Goal: Task Accomplishment & Management: Complete application form

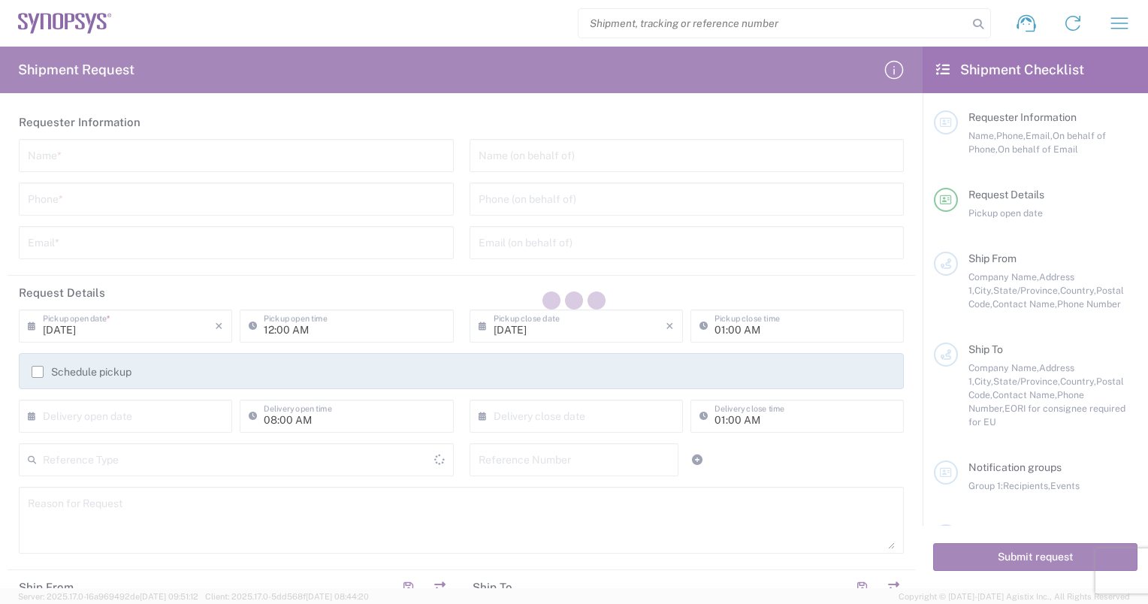
type input "[GEOGRAPHIC_DATA]"
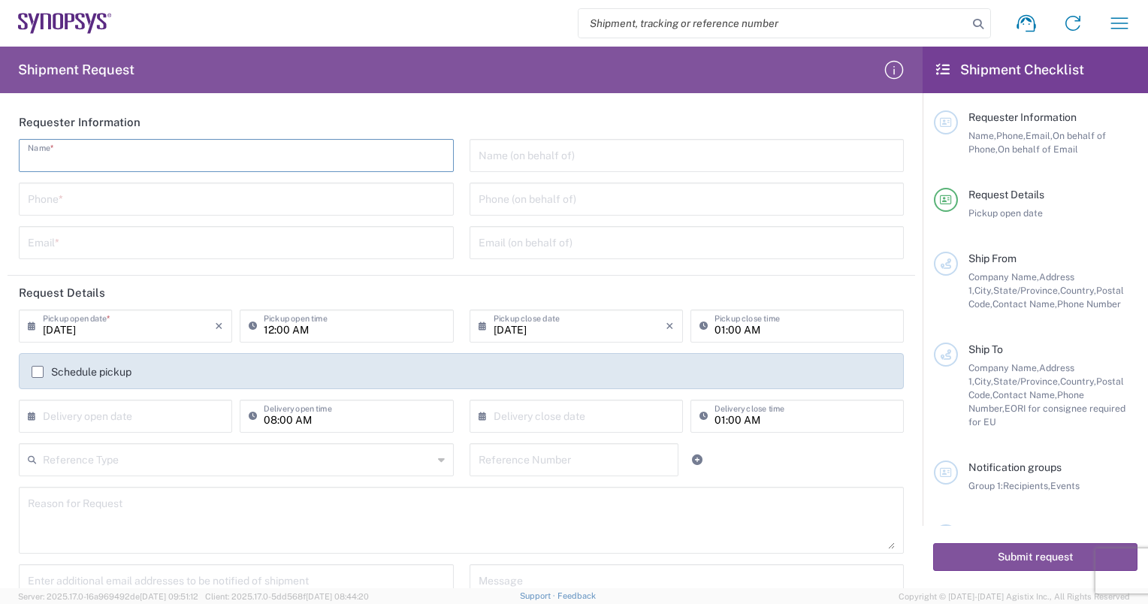
click at [349, 163] on input "text" at bounding box center [236, 154] width 417 height 26
type input "[PERSON_NAME]"
type input "4083485159"
type input "[PERSON_NAME][EMAIL_ADDRESS][DOMAIN_NAME]"
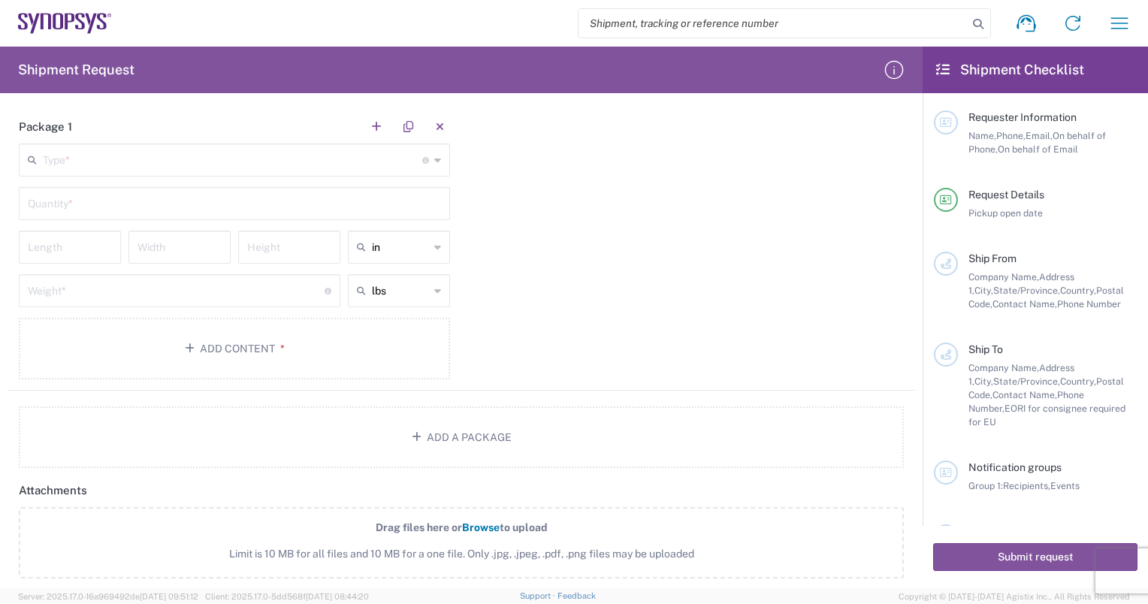
scroll to position [1222, 0]
click at [391, 168] on input "text" at bounding box center [232, 158] width 379 height 26
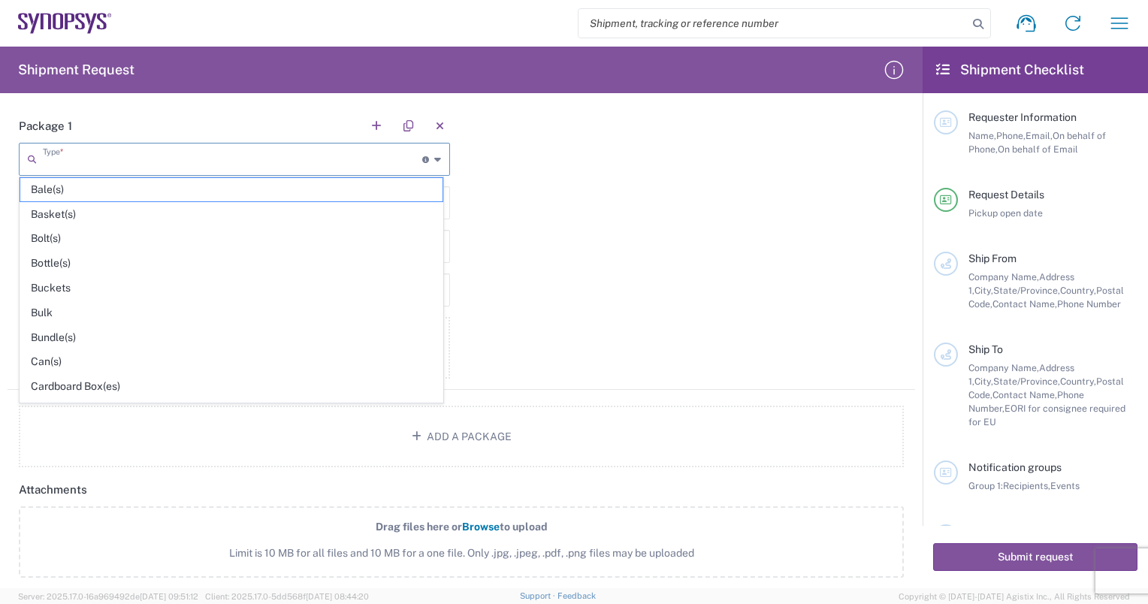
click at [625, 282] on div "Package 1 Type * Material used to package goods Bale(s) Basket(s) Bolt(s) Bottl…" at bounding box center [462, 249] width 908 height 281
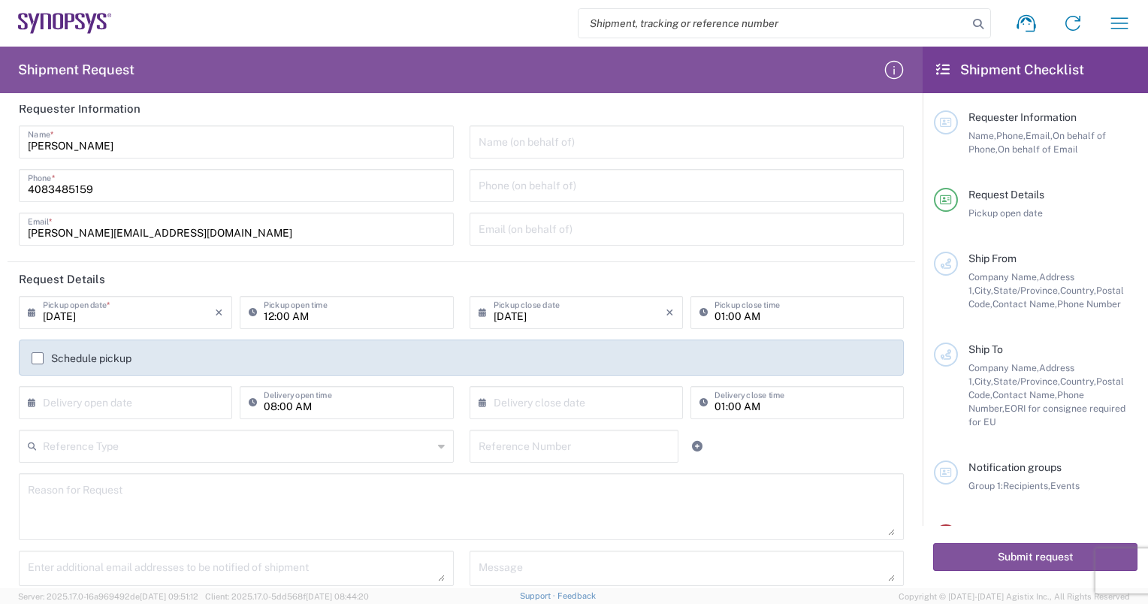
scroll to position [12, 0]
click at [140, 322] on input "[DATE]" at bounding box center [129, 313] width 172 height 26
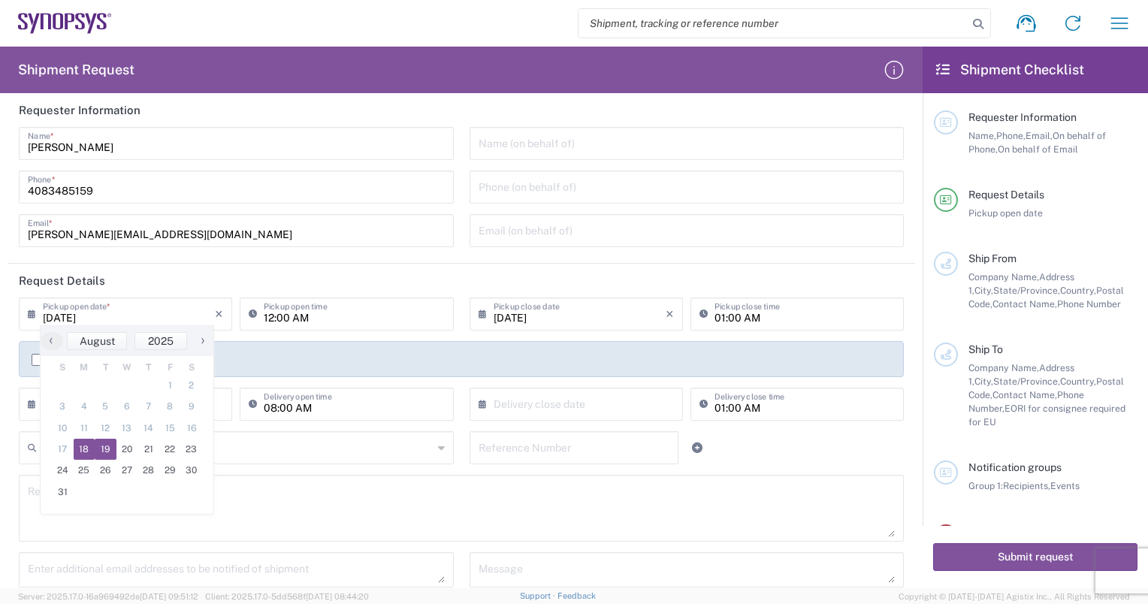
click at [108, 448] on span "19" at bounding box center [106, 449] width 22 height 21
type input "[DATE]"
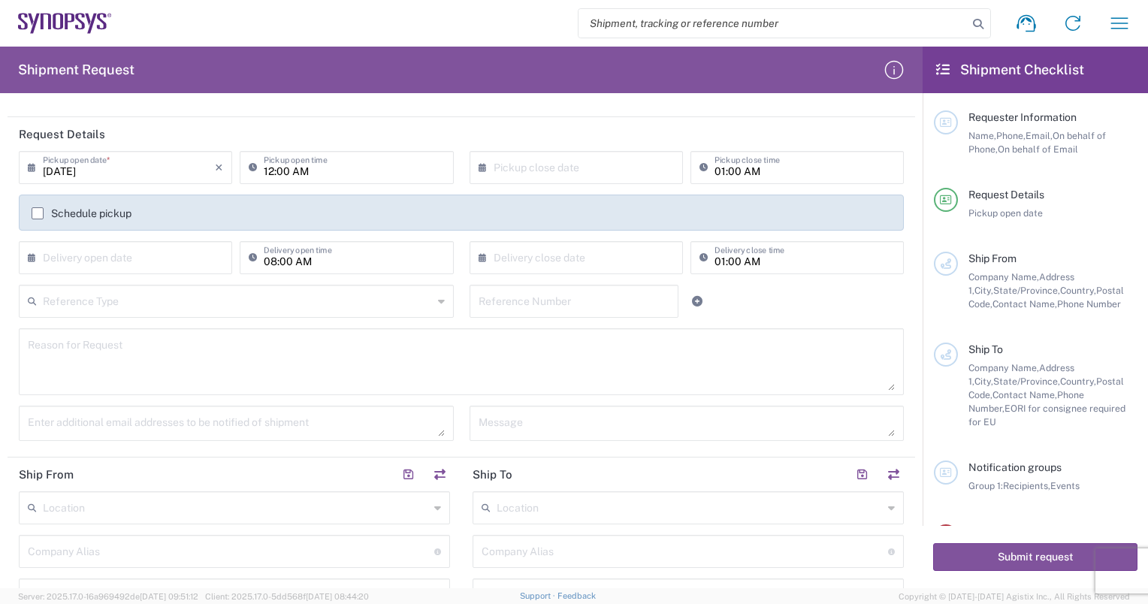
scroll to position [158, 0]
click at [149, 266] on input "text" at bounding box center [129, 257] width 172 height 26
click at [282, 441] on div "Enter additional email addresses to be notified of shipment" at bounding box center [236, 429] width 451 height 46
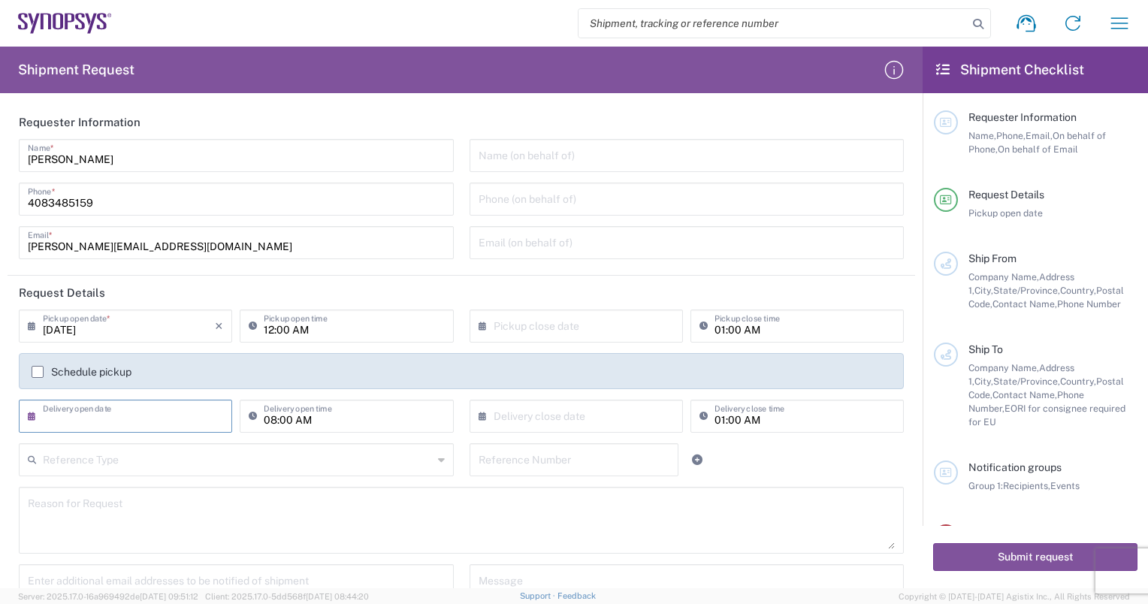
click at [159, 413] on input "text" at bounding box center [129, 415] width 172 height 26
click at [412, 276] on header "Request Details" at bounding box center [462, 293] width 908 height 34
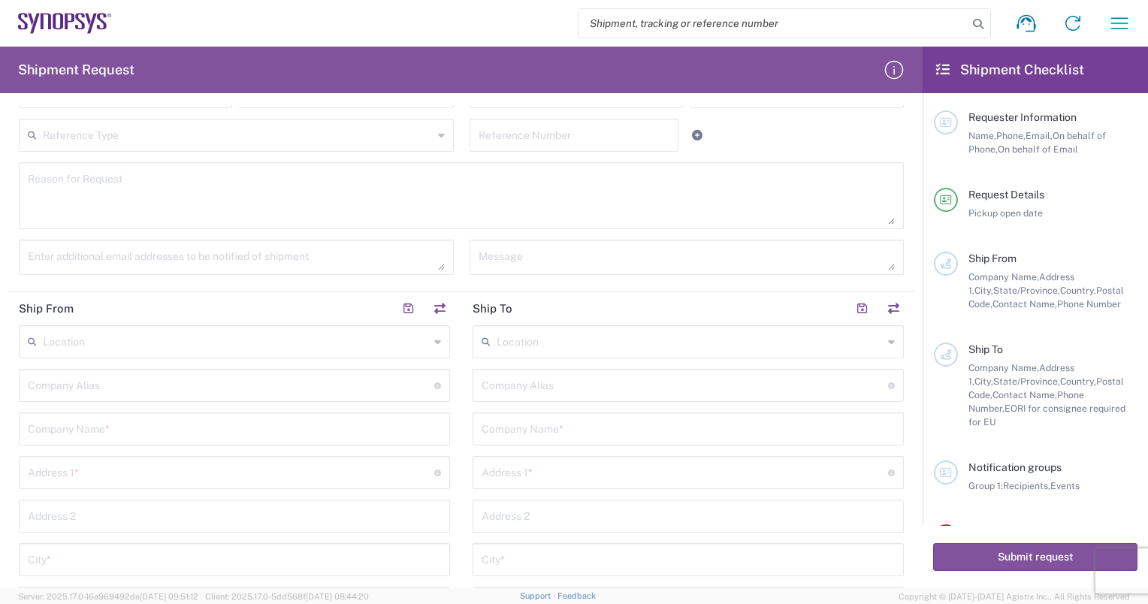
scroll to position [323, 0]
click at [105, 255] on textarea at bounding box center [236, 259] width 417 height 26
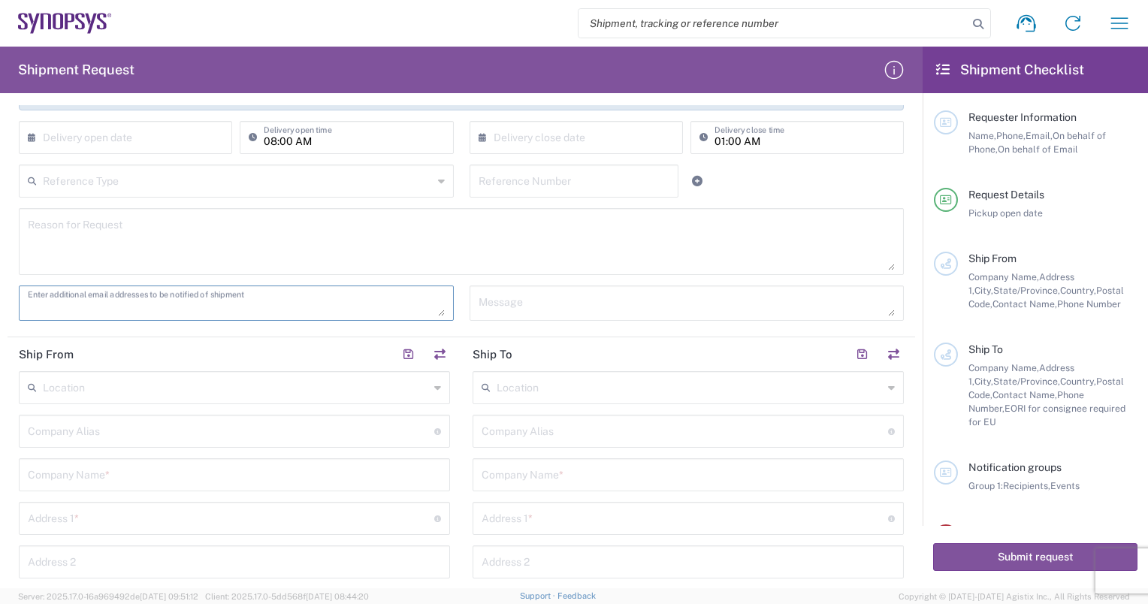
scroll to position [279, 0]
type textarea "s"
click at [140, 307] on textarea at bounding box center [236, 303] width 417 height 26
paste textarea "[PERSON_NAME][EMAIL_ADDRESS][PERSON_NAME][DOMAIN_NAME]"
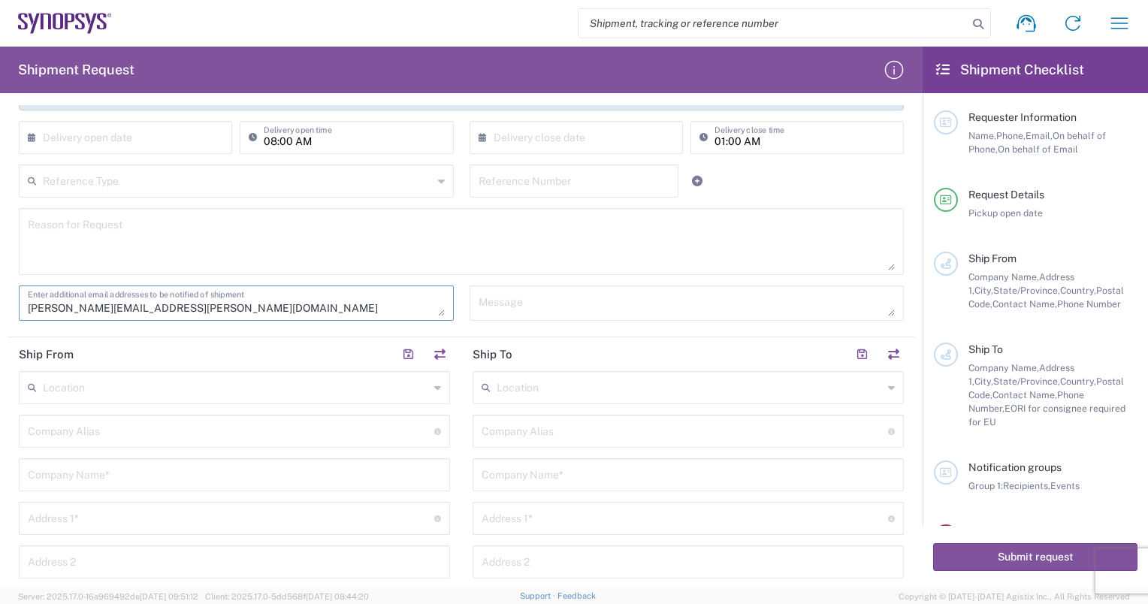
paste textarea "[PERSON_NAME][EMAIL_ADDRESS][PERSON_NAME][DOMAIN_NAME]"
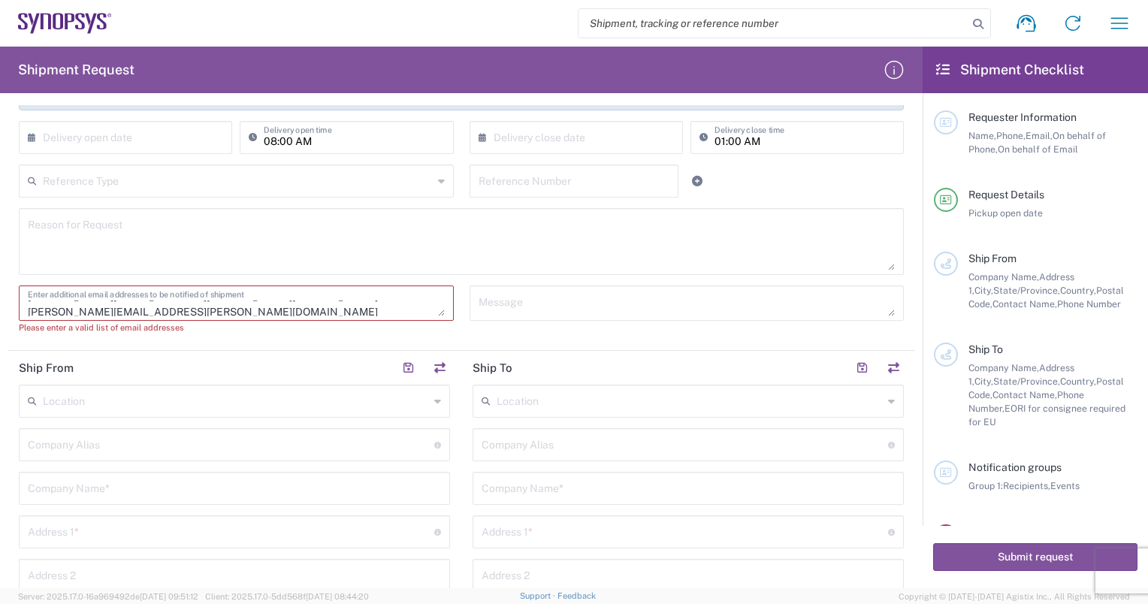
scroll to position [14, 0]
click at [220, 353] on header "Ship From" at bounding box center [235, 368] width 454 height 34
click at [220, 310] on textarea "[PERSON_NAME][EMAIL_ADDRESS][PERSON_NAME][DOMAIN_NAME] [PERSON_NAME][EMAIL_ADDR…" at bounding box center [236, 303] width 417 height 26
click at [220, 313] on textarea "[PERSON_NAME][EMAIL_ADDRESS][PERSON_NAME][DOMAIN_NAME] [PERSON_NAME][EMAIL_ADDR…" at bounding box center [236, 303] width 417 height 26
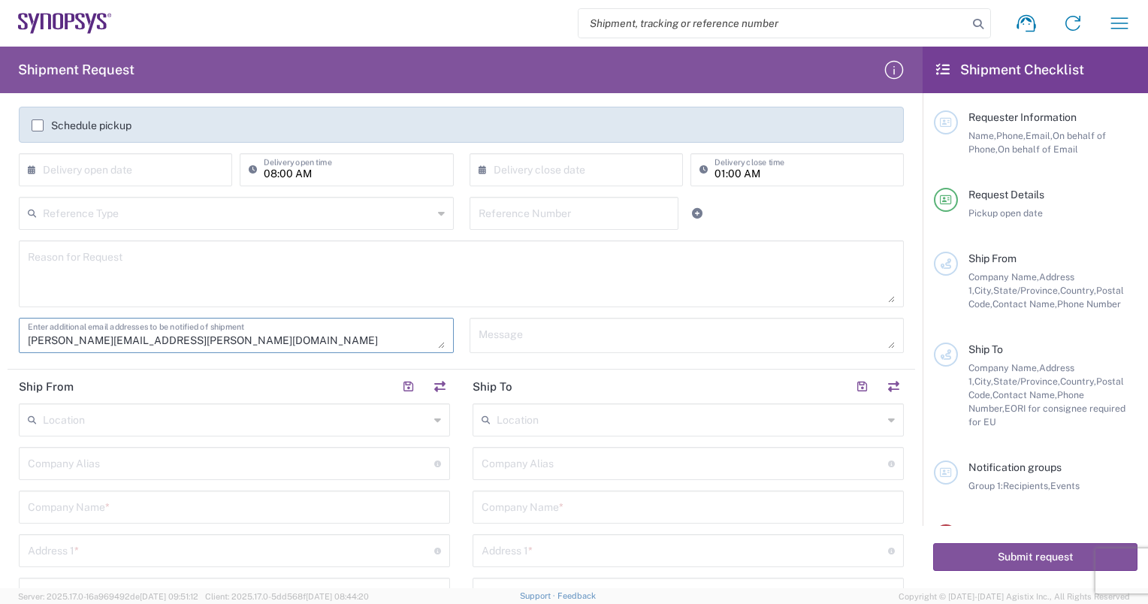
scroll to position [15, 0]
click at [225, 337] on textarea "[PERSON_NAME][EMAIL_ADDRESS][PERSON_NAME][DOMAIN_NAME]" at bounding box center [236, 335] width 417 height 26
paste textarea "[PERSON_NAME][EMAIL_ADDRESS][PERSON_NAME][DOMAIN_NAME]"
type textarea "[PERSON_NAME][EMAIL_ADDRESS][PERSON_NAME][DOMAIN_NAME], [PERSON_NAME][EMAIL_ADD…"
click at [497, 337] on textarea at bounding box center [687, 335] width 417 height 26
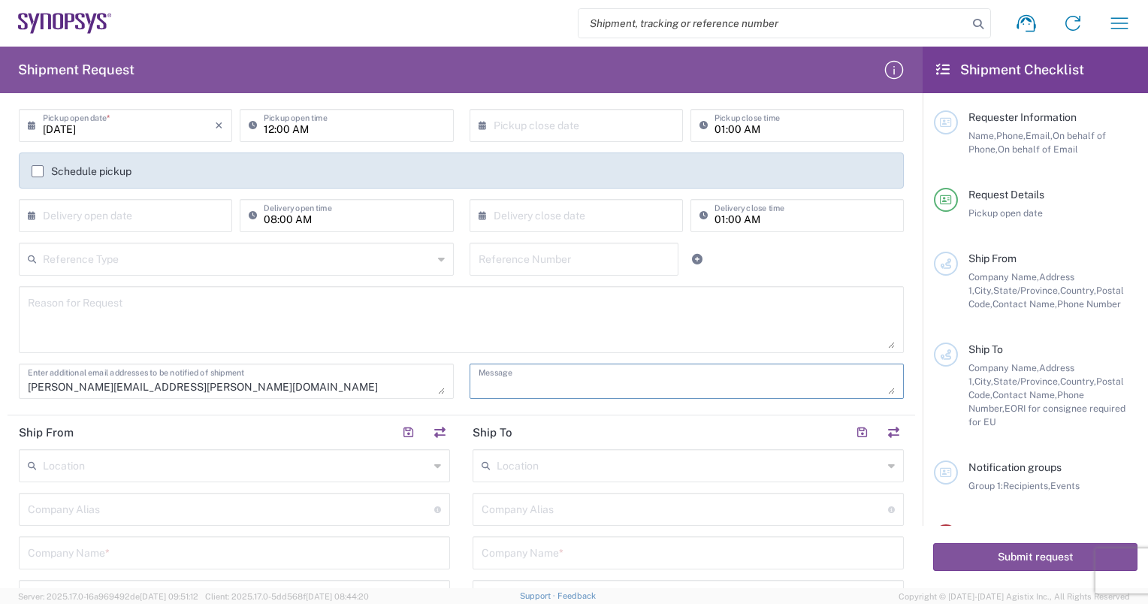
scroll to position [200, 0]
click at [78, 325] on textarea at bounding box center [461, 320] width 867 height 58
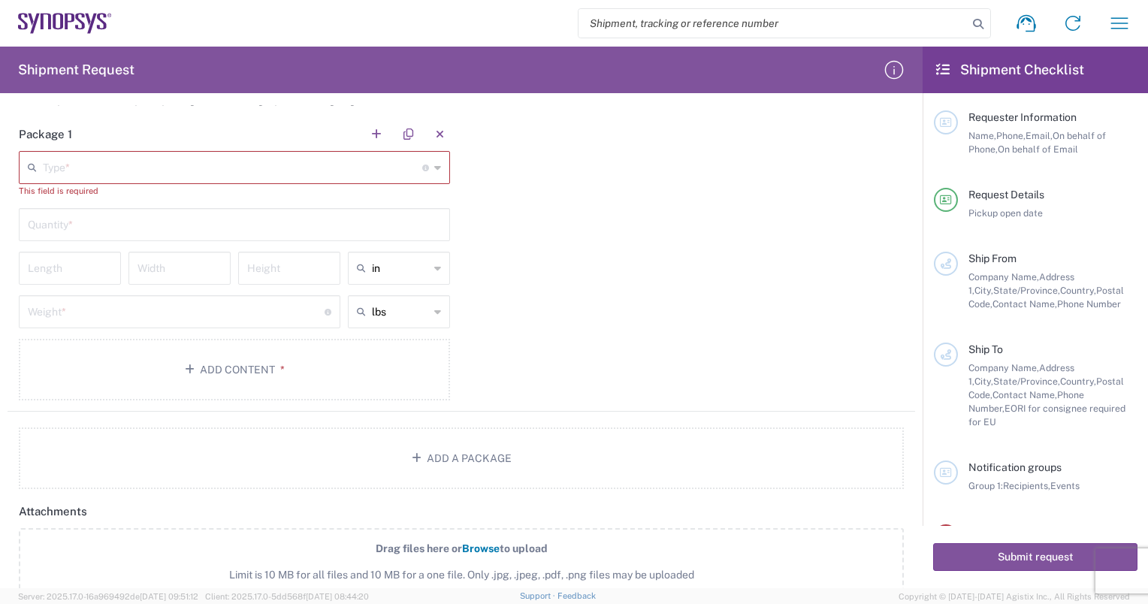
scroll to position [1214, 0]
click at [141, 168] on input "text" at bounding box center [232, 166] width 379 height 26
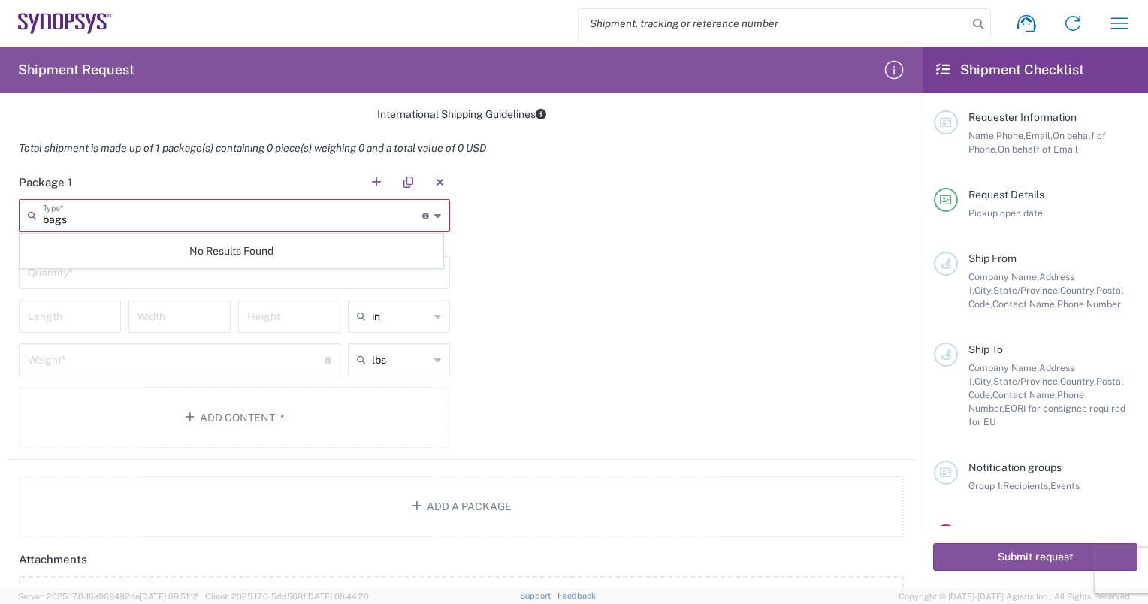
scroll to position [1163, 0]
type input "b"
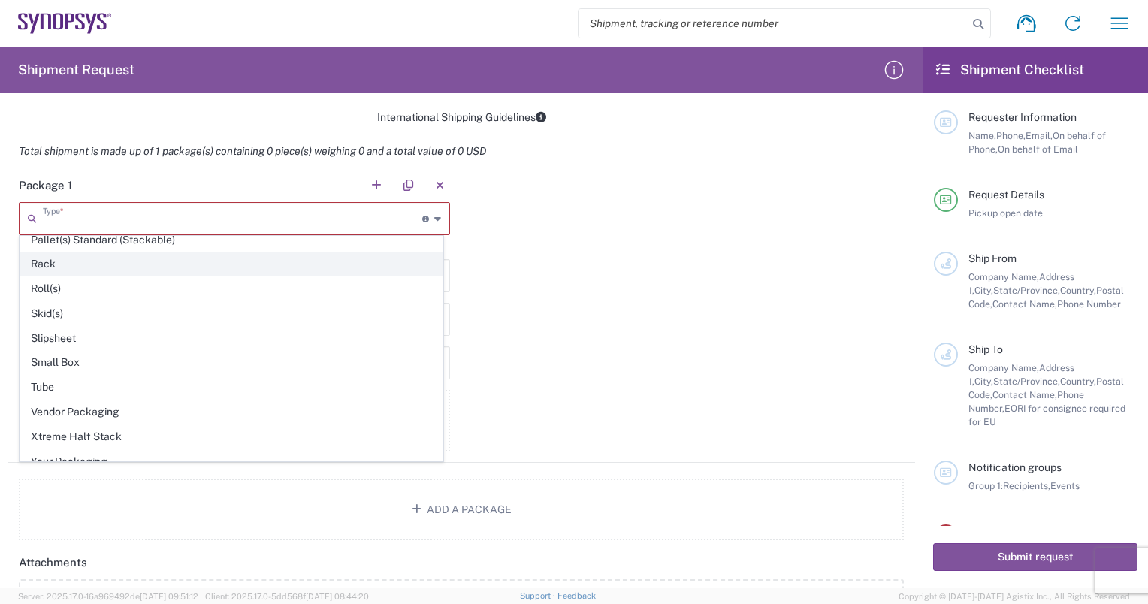
scroll to position [699, 0]
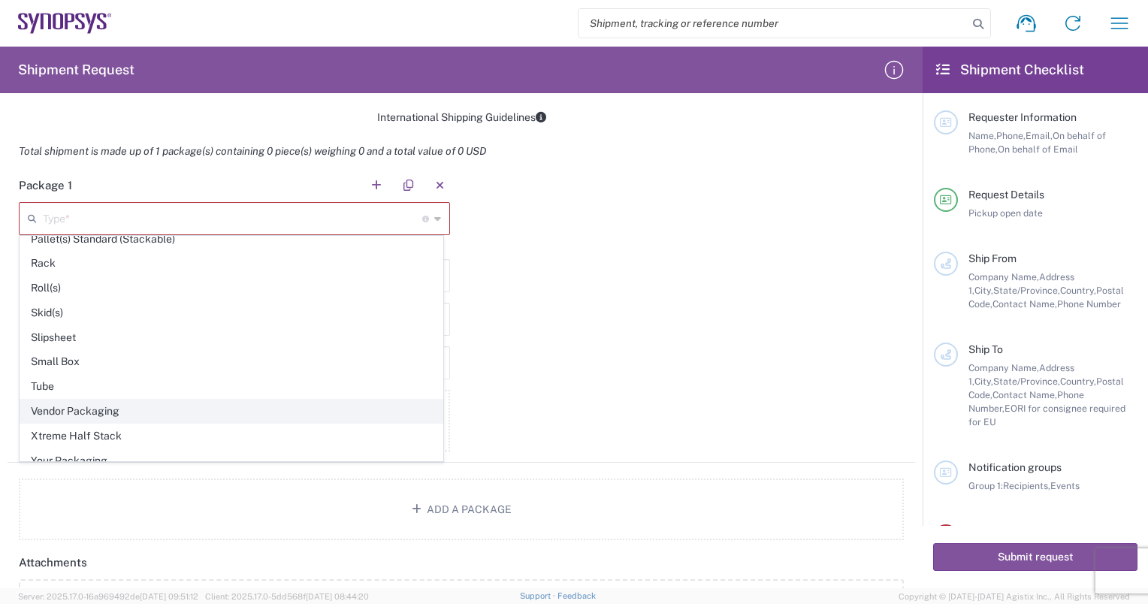
click at [108, 401] on span "Vendor Packaging" at bounding box center [231, 411] width 422 height 23
type input "Vendor Packaging"
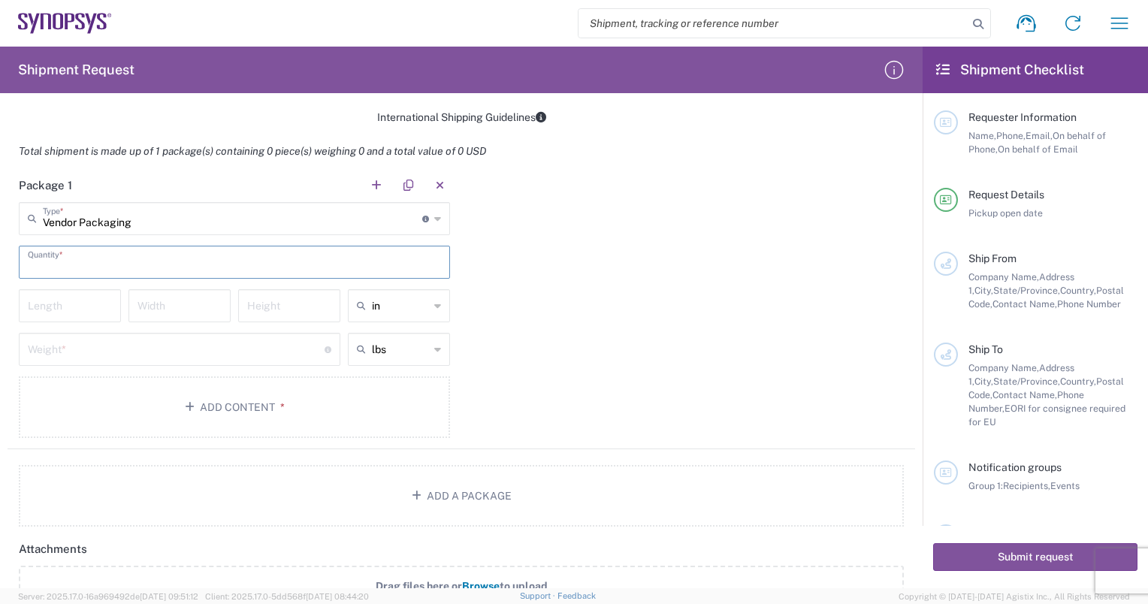
click at [114, 264] on input "text" at bounding box center [234, 261] width 413 height 26
drag, startPoint x: 114, startPoint y: 264, endPoint x: 126, endPoint y: 265, distance: 12.0
click at [126, 265] on input "text" at bounding box center [234, 261] width 413 height 26
type input "200"
click at [192, 310] on input "number" at bounding box center [179, 304] width 84 height 26
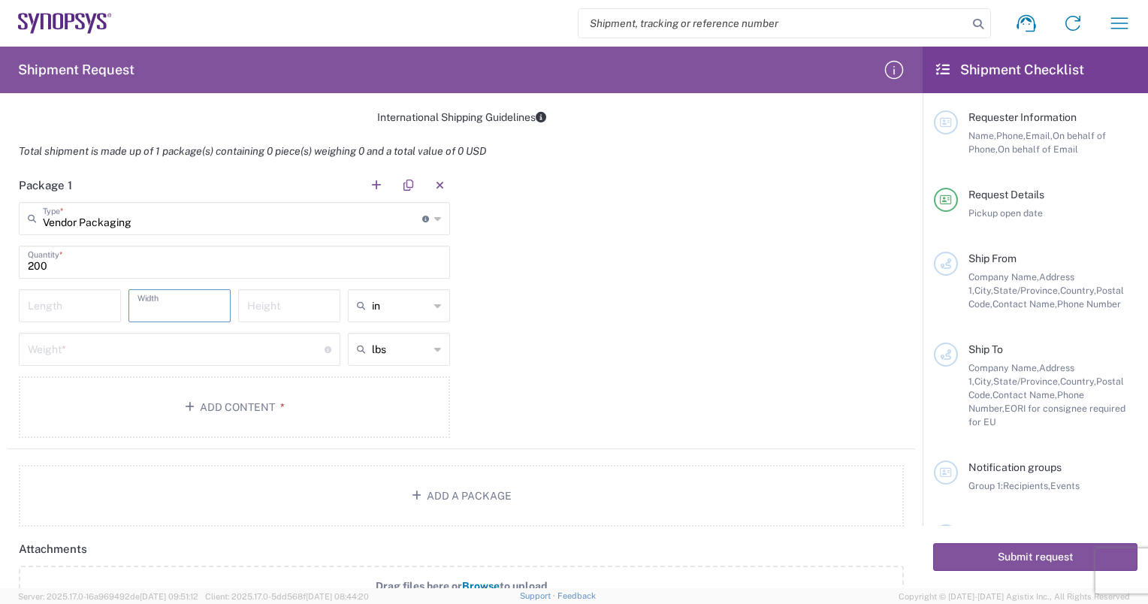
click at [77, 321] on div "Length" at bounding box center [70, 311] width 110 height 44
click at [81, 315] on input "number" at bounding box center [70, 304] width 84 height 26
click at [90, 352] on input "number" at bounding box center [176, 348] width 297 height 26
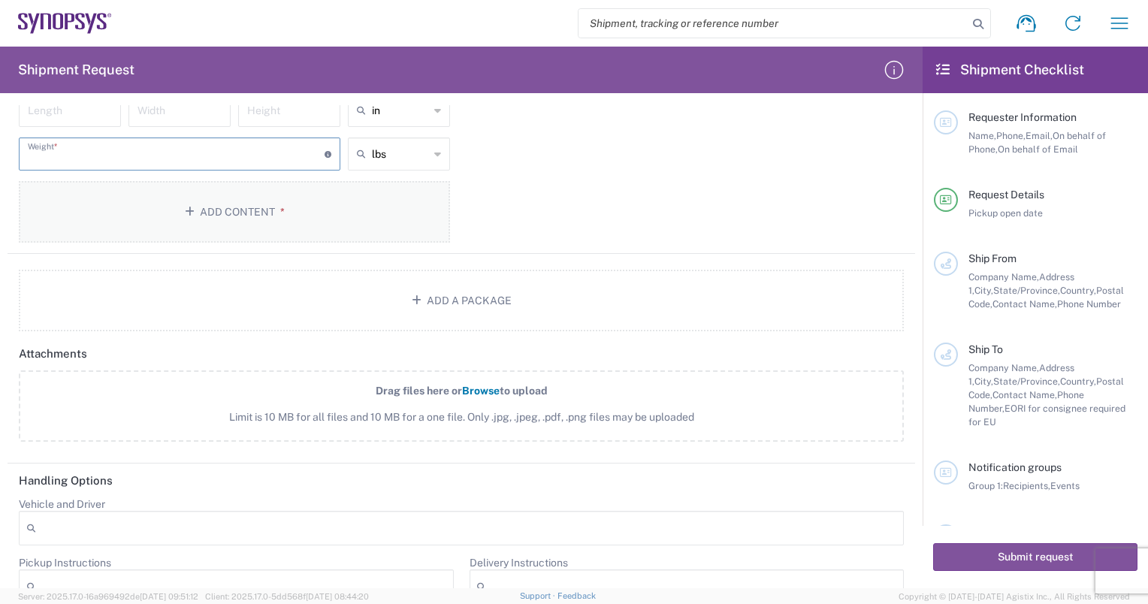
scroll to position [1370, 0]
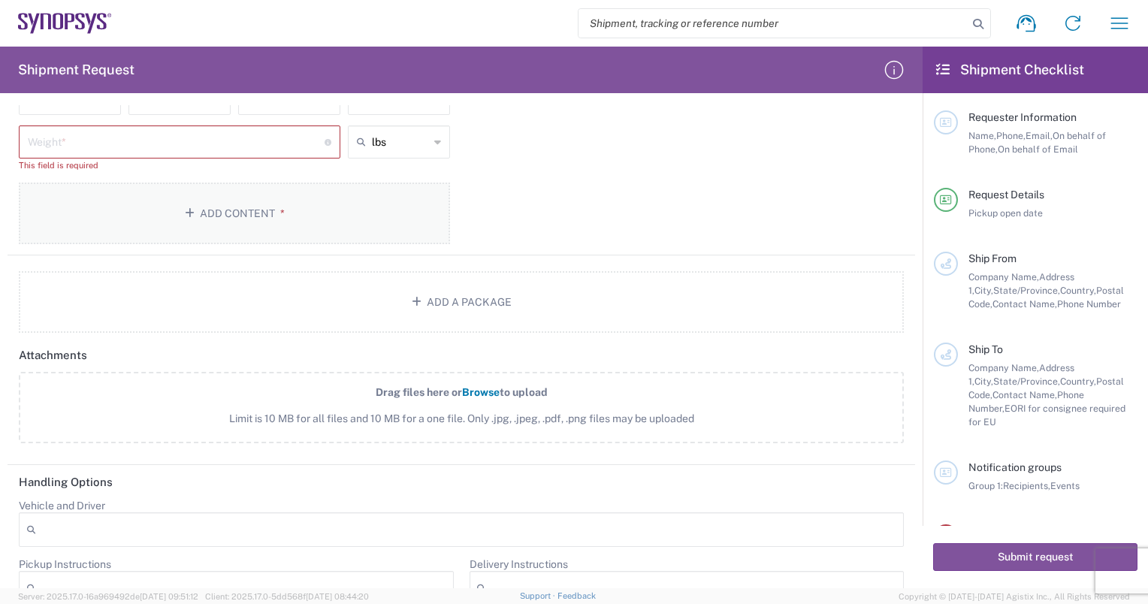
click at [220, 197] on button "Add Content *" at bounding box center [234, 214] width 431 height 62
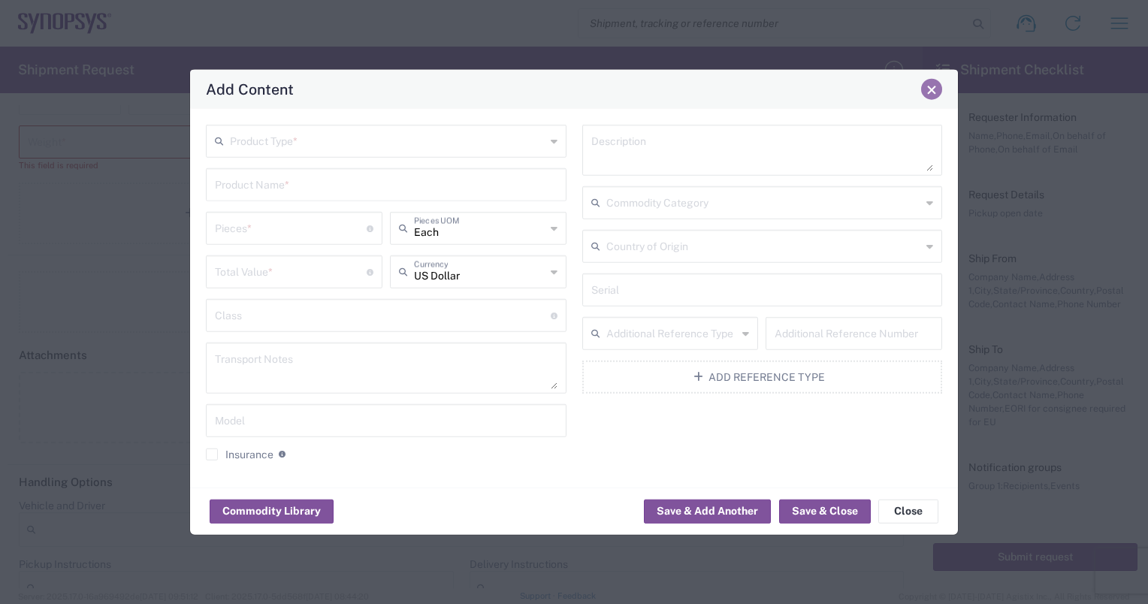
click at [935, 87] on span "Close" at bounding box center [931, 89] width 11 height 11
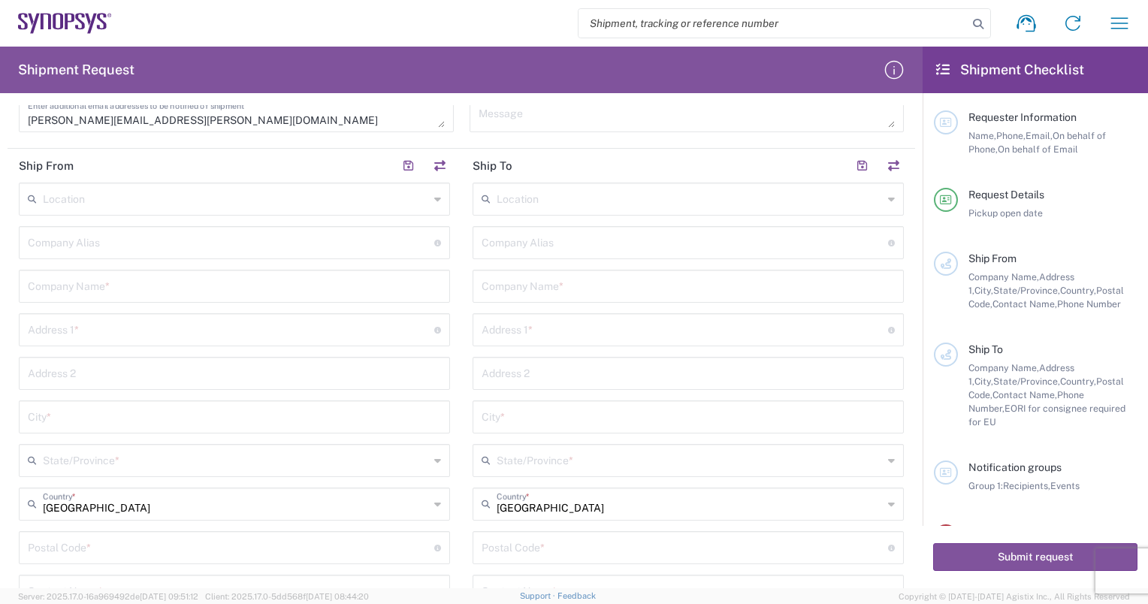
scroll to position [468, 0]
click at [128, 204] on input "text" at bounding box center [236, 197] width 386 height 26
type input "k"
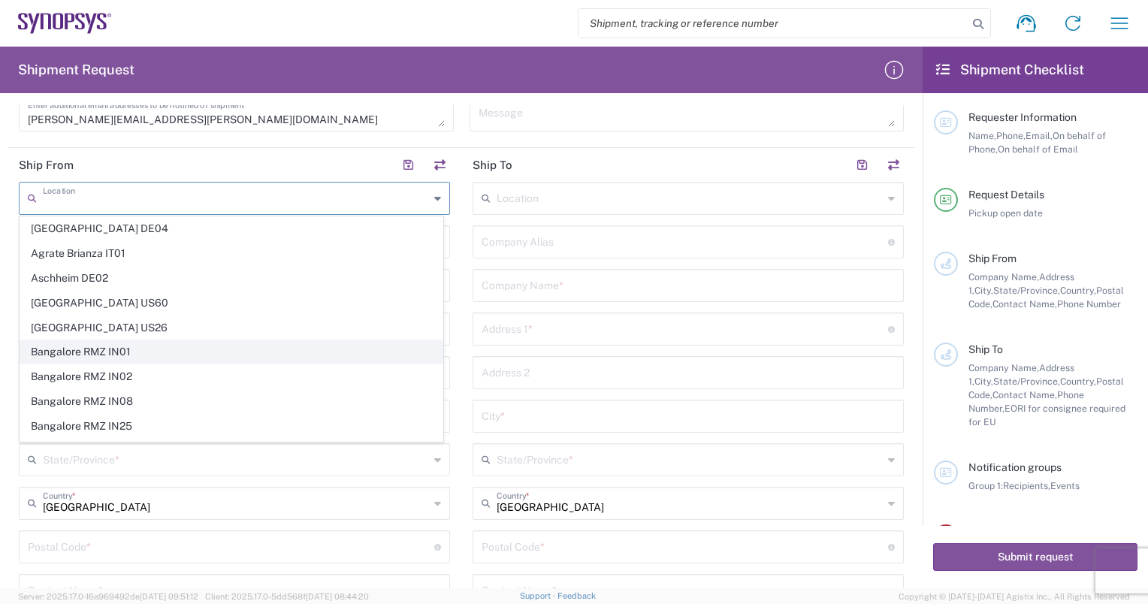
scroll to position [0, 0]
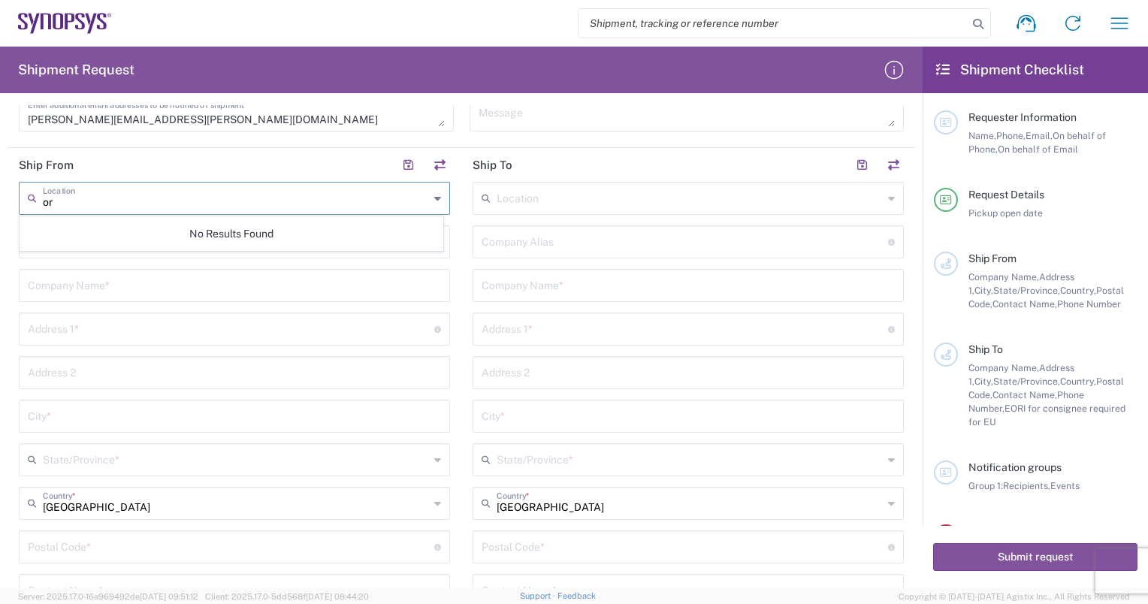
type input "o"
type input "f"
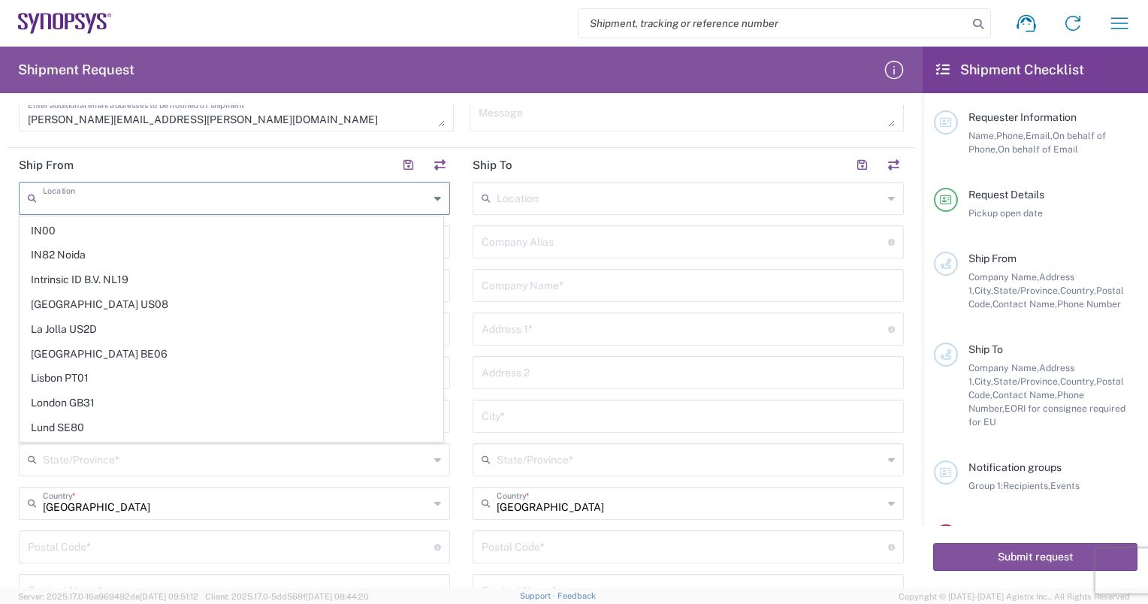
scroll to position [1872, 0]
click at [534, 196] on input "text" at bounding box center [690, 197] width 386 height 26
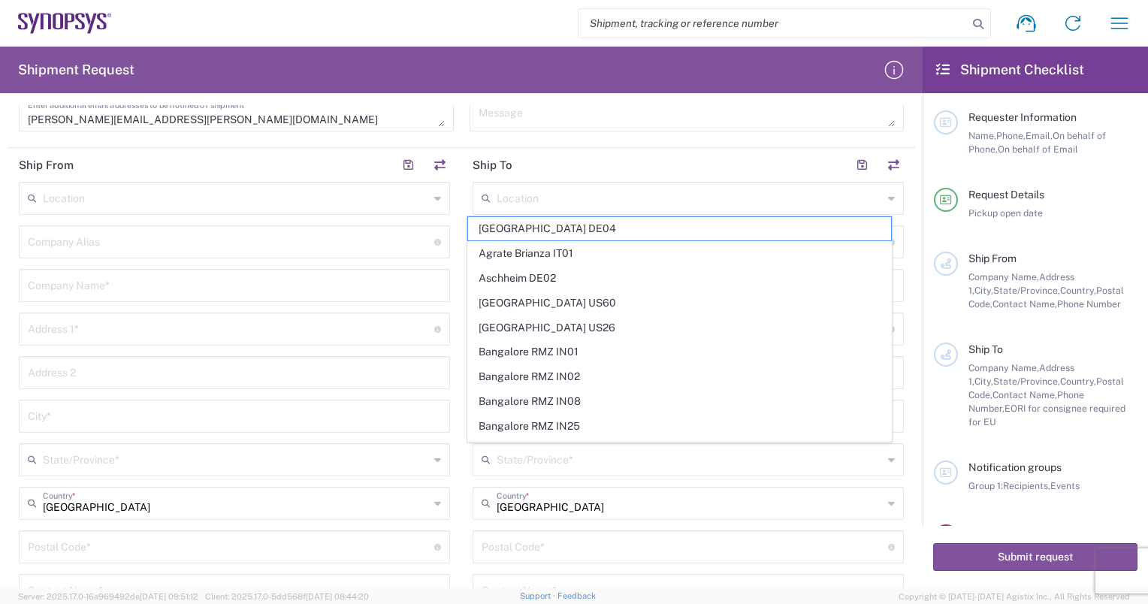
click at [0, 343] on html "Shipment request Shipment tracking Employee non-product shipment request My shi…" at bounding box center [574, 302] width 1148 height 604
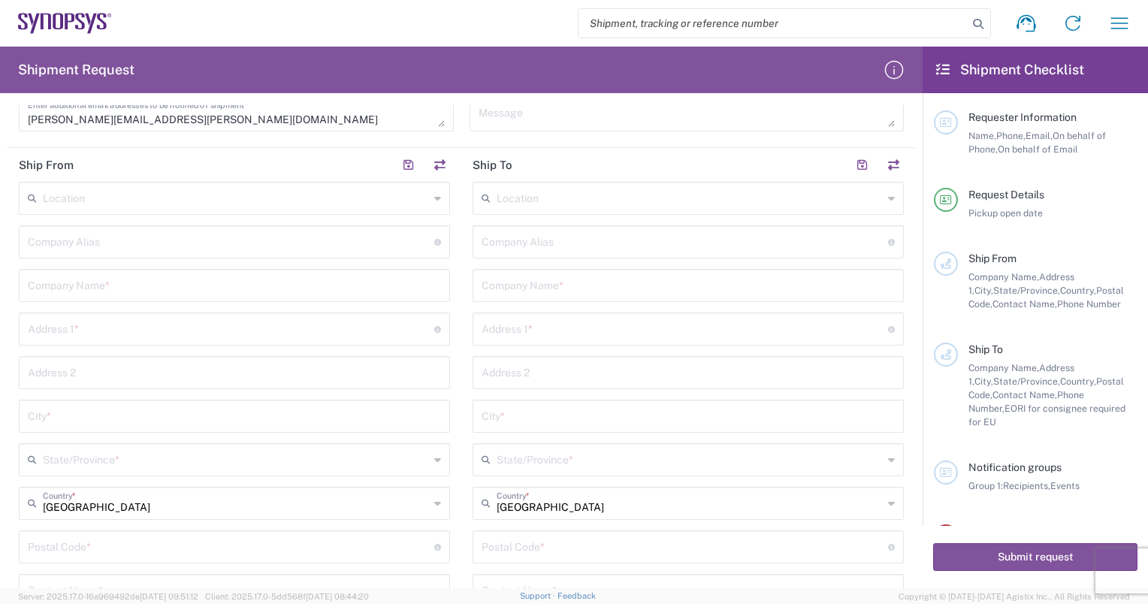
click at [118, 249] on input "text" at bounding box center [231, 241] width 406 height 26
click at [114, 292] on input "text" at bounding box center [234, 284] width 413 height 26
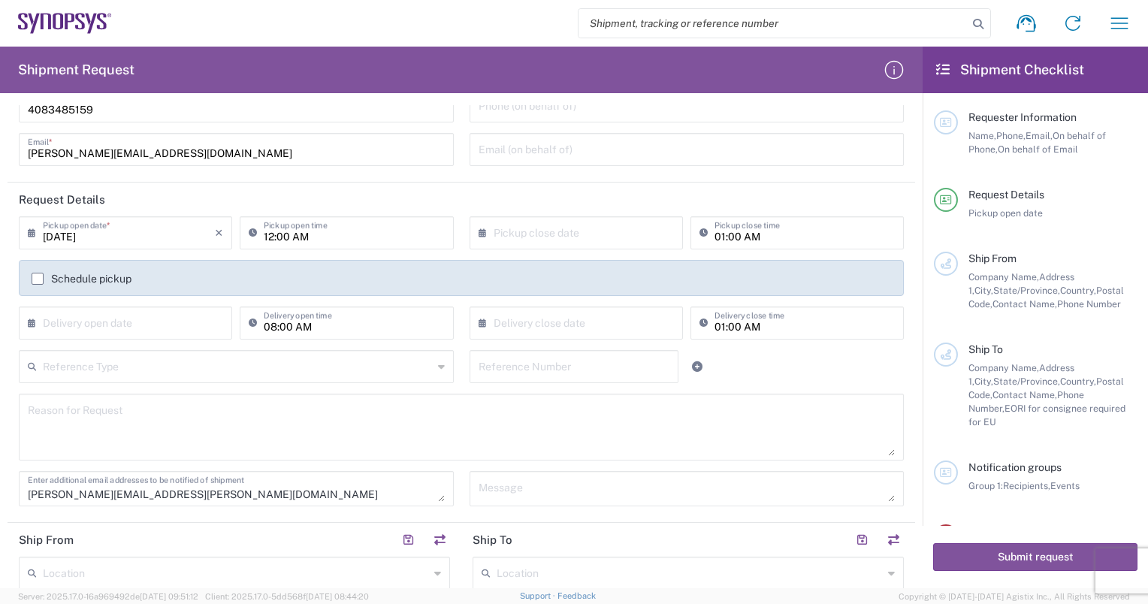
scroll to position [0, 0]
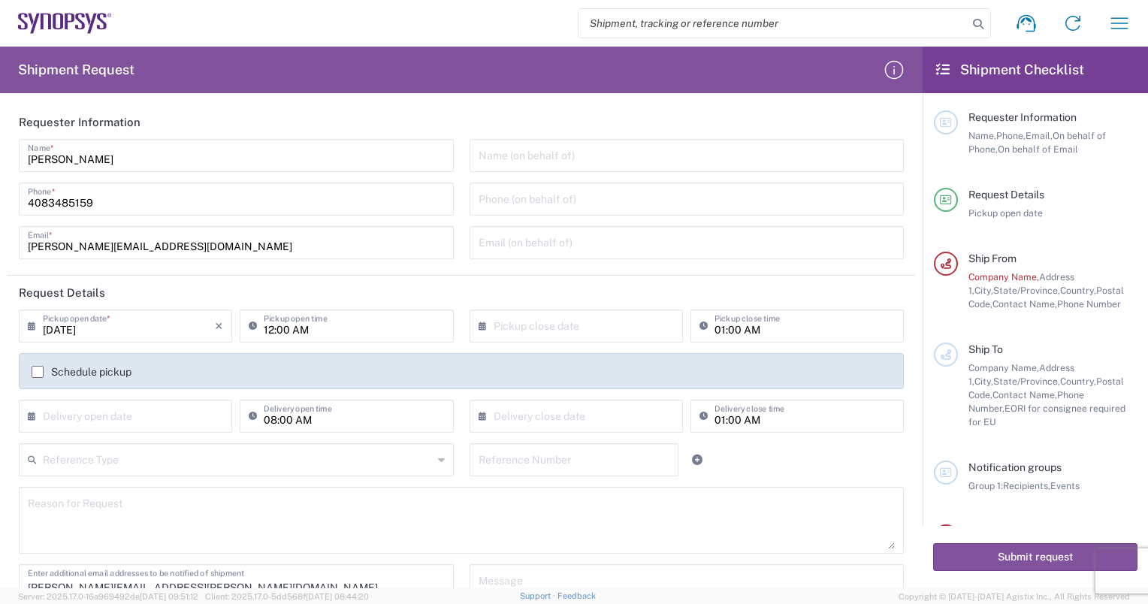
click at [520, 170] on div "Name (on behalf of)" at bounding box center [687, 155] width 435 height 33
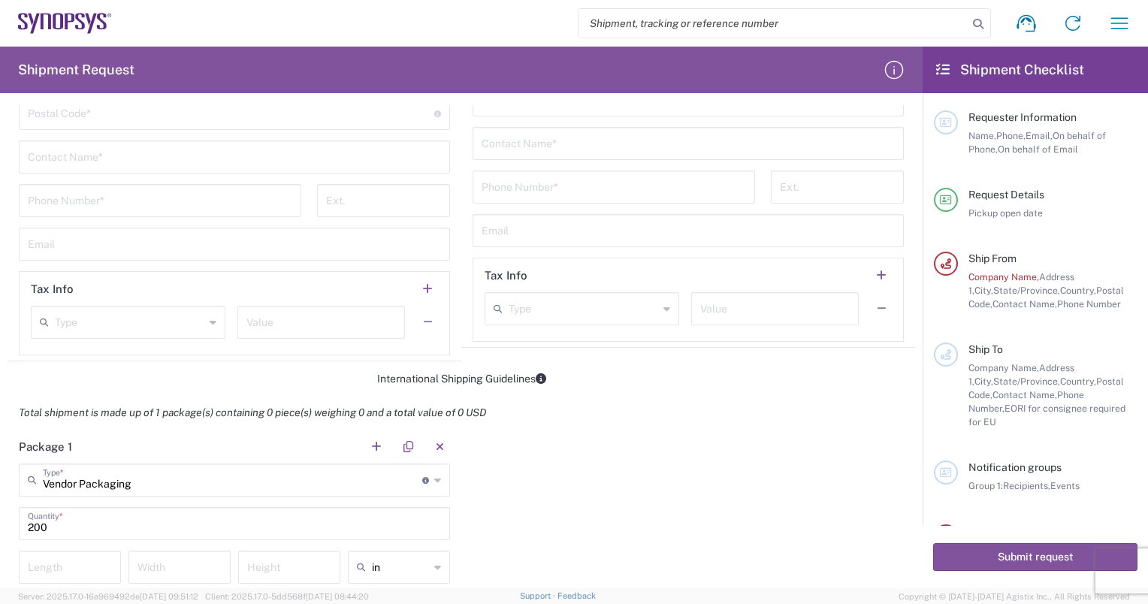
scroll to position [902, 0]
